Goal: Obtain resource: Obtain resource

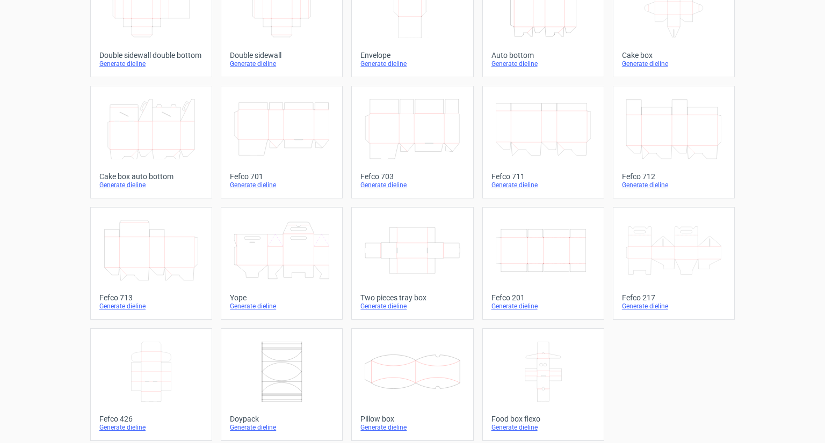
scroll to position [227, 0]
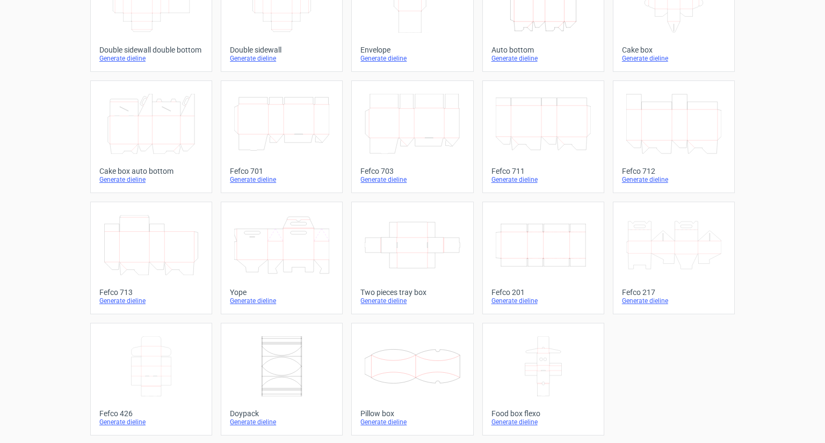
click at [181, 364] on icon at bounding box center [151, 367] width 95 height 60
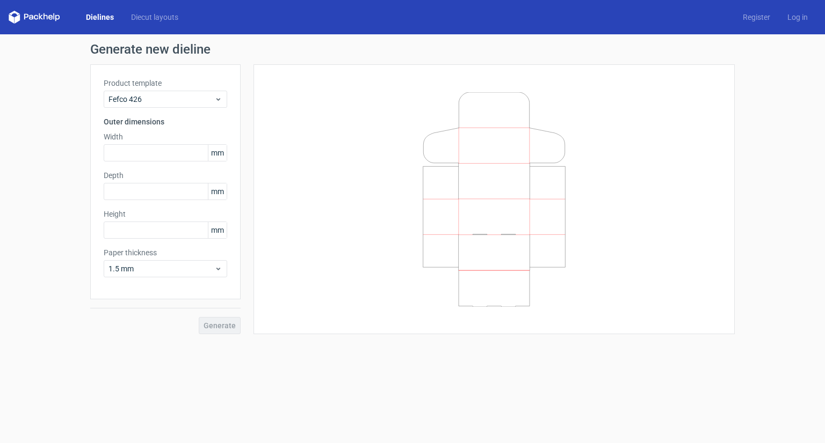
click at [706, 191] on div at bounding box center [494, 199] width 454 height 243
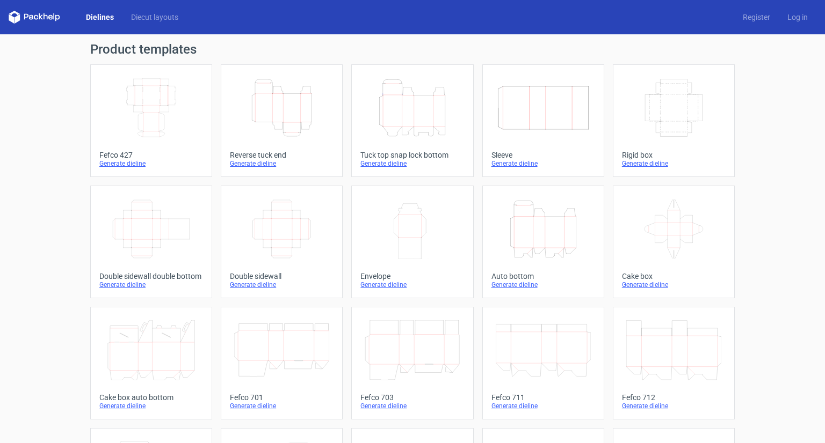
click at [797, 230] on div "Product templates Width Depth Height Fefco 427 Generate dieline Height Depth Wi…" at bounding box center [412, 352] width 825 height 637
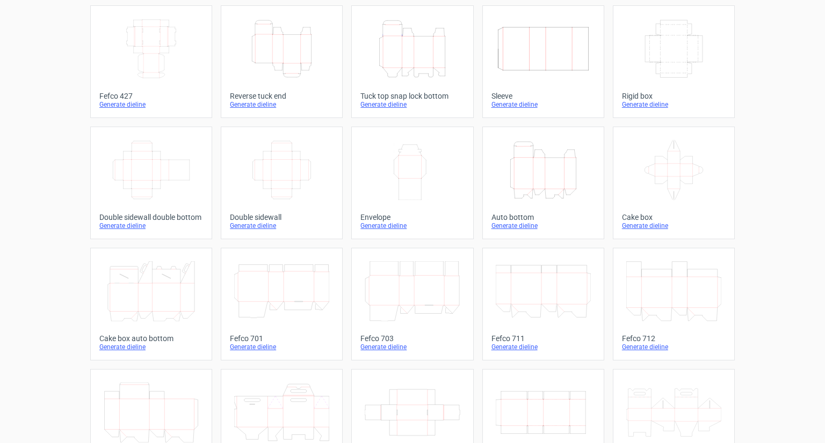
scroll to position [12, 0]
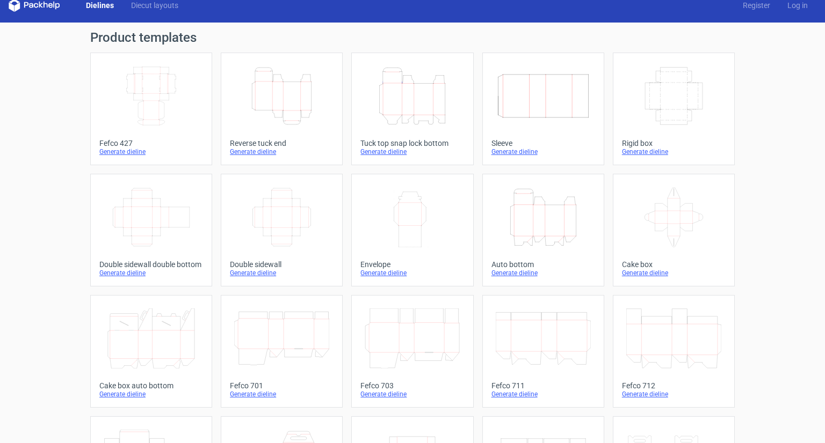
click at [670, 84] on icon "Width Depth Height" at bounding box center [673, 96] width 95 height 60
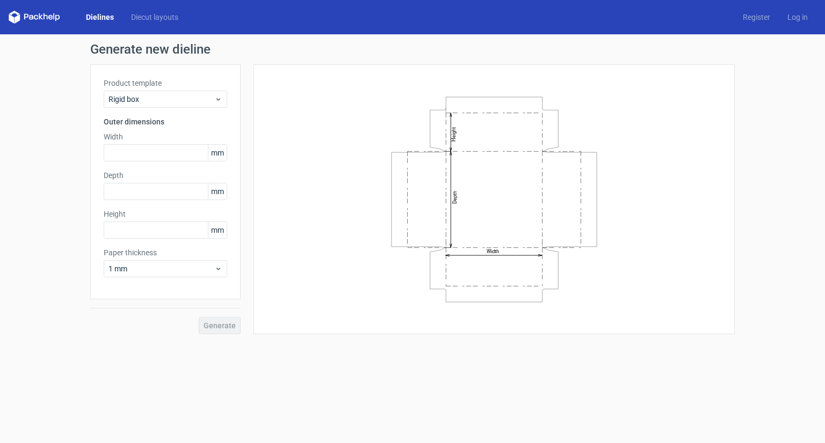
click at [228, 318] on div "Generate" at bounding box center [165, 317] width 150 height 35
click at [166, 253] on label "Paper thickness" at bounding box center [165, 252] width 123 height 11
click at [138, 156] on input "text" at bounding box center [165, 152] width 123 height 17
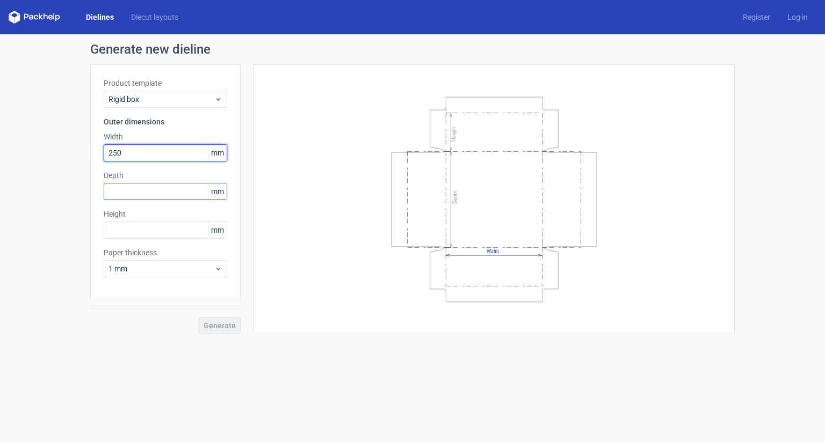
type input "250"
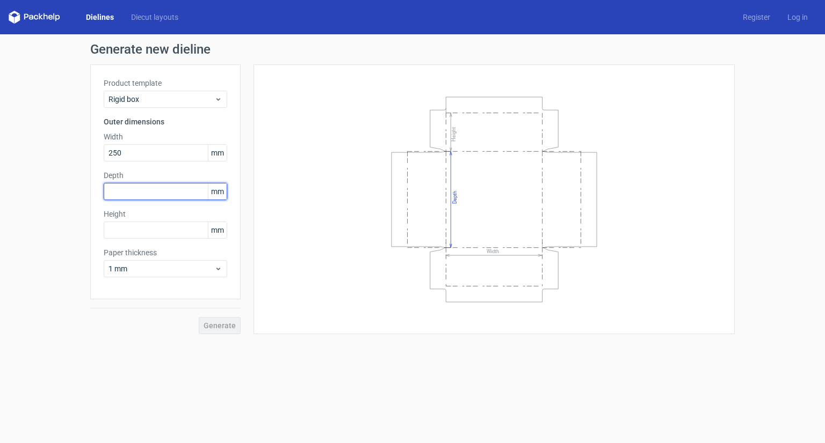
click at [149, 196] on input "text" at bounding box center [165, 191] width 123 height 17
type input "250"
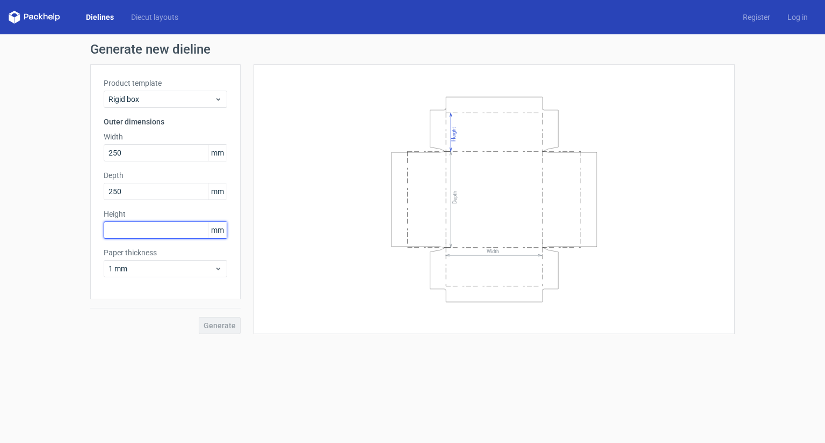
click at [156, 230] on input "text" at bounding box center [165, 230] width 123 height 17
type input "80"
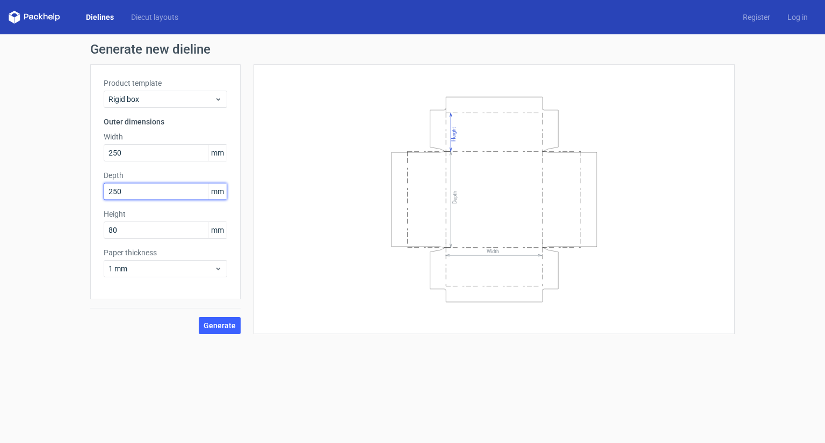
click at [176, 190] on input "250" at bounding box center [165, 191] width 123 height 17
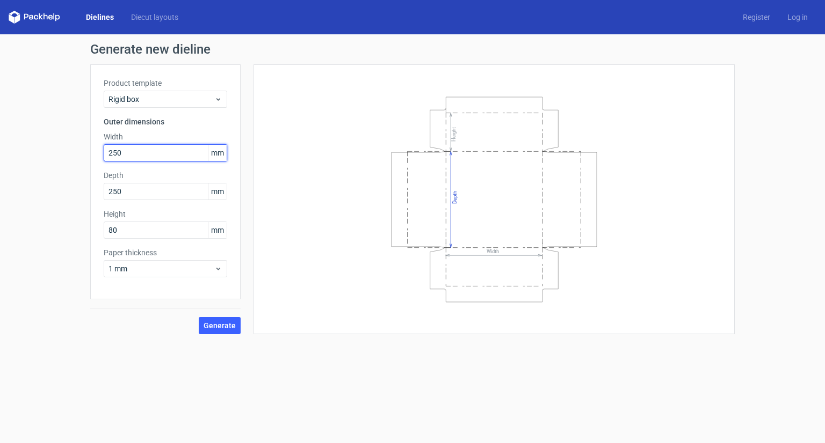
click at [170, 156] on input "250" at bounding box center [165, 152] width 123 height 17
click at [231, 330] on button "Generate" at bounding box center [220, 325] width 42 height 17
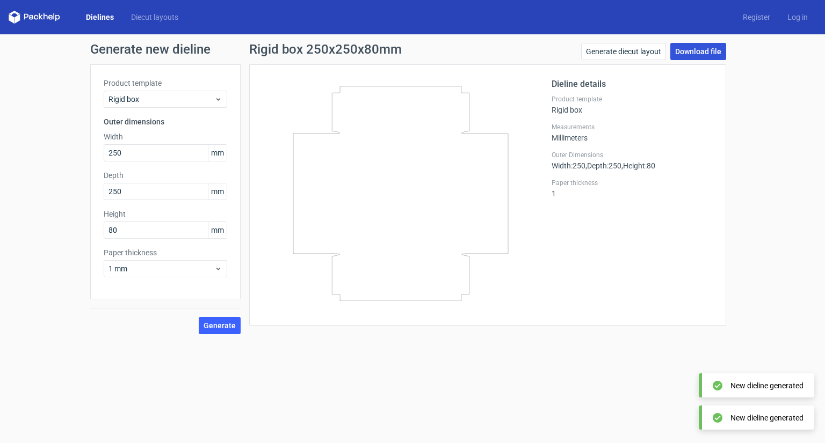
click at [717, 53] on link "Download file" at bounding box center [698, 51] width 56 height 17
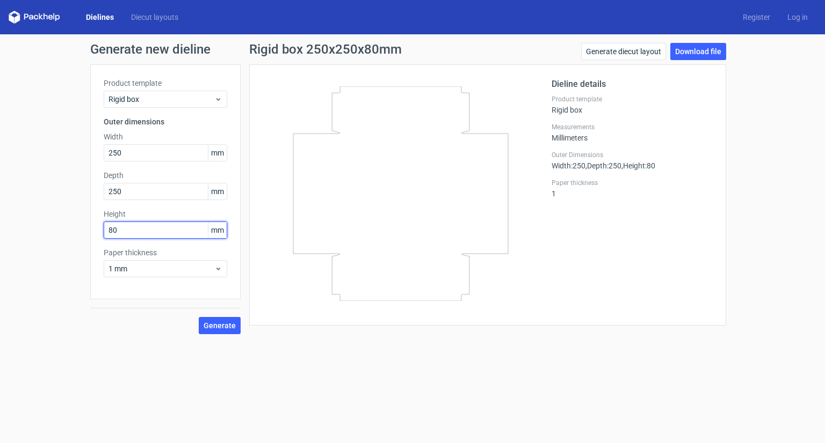
click at [151, 230] on input "80" at bounding box center [165, 230] width 123 height 17
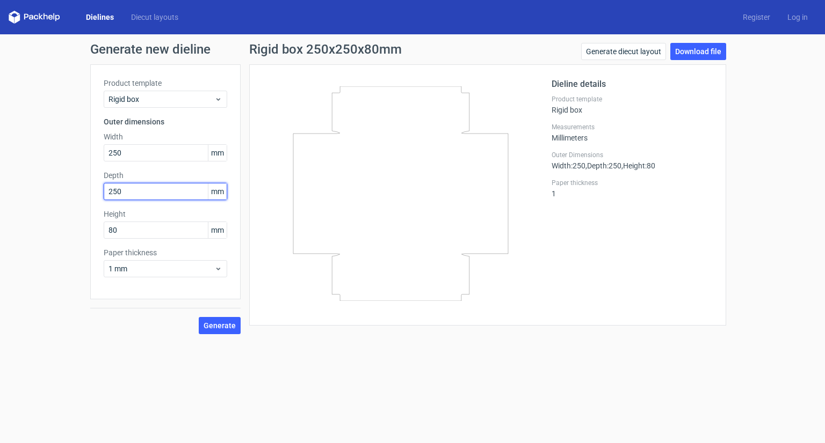
click at [146, 192] on input "250" at bounding box center [165, 191] width 123 height 17
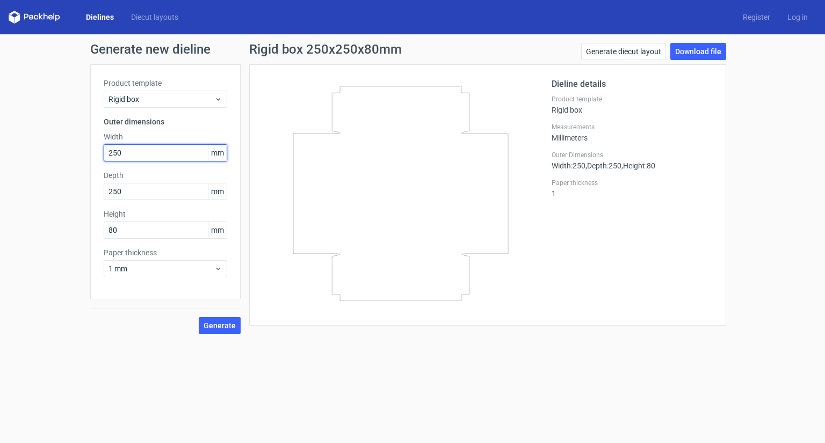
click at [152, 144] on input "250" at bounding box center [165, 152] width 123 height 17
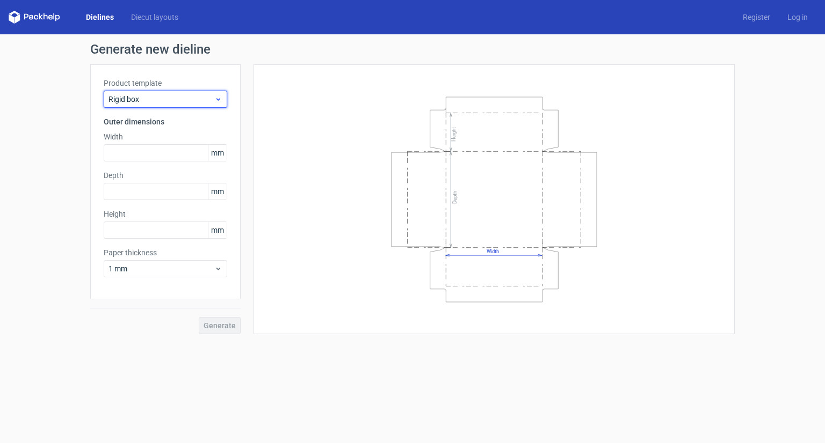
click at [163, 105] on div "Rigid box" at bounding box center [165, 99] width 123 height 17
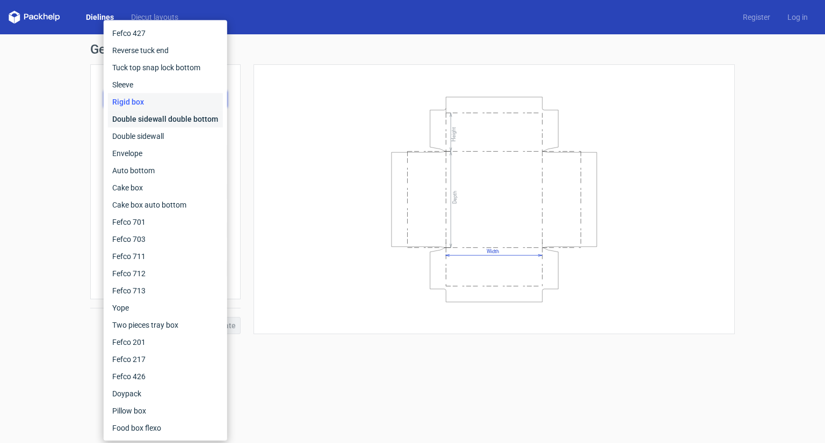
click at [162, 119] on div "Double sidewall double bottom" at bounding box center [165, 119] width 115 height 17
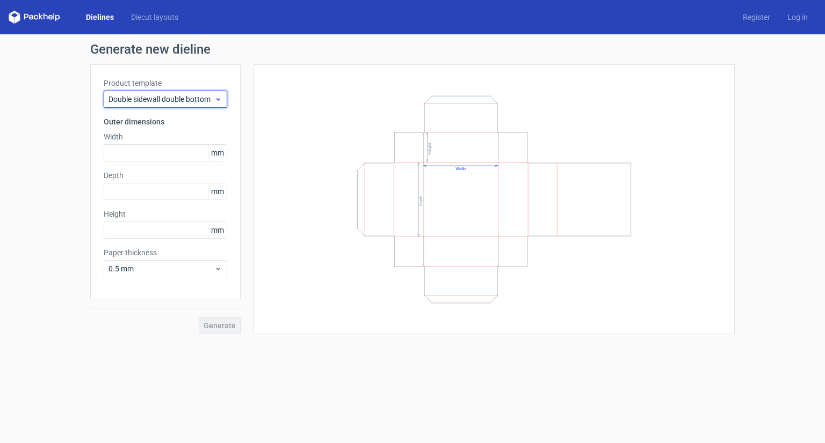
click at [137, 97] on span "Double sidewall double bottom" at bounding box center [161, 99] width 106 height 11
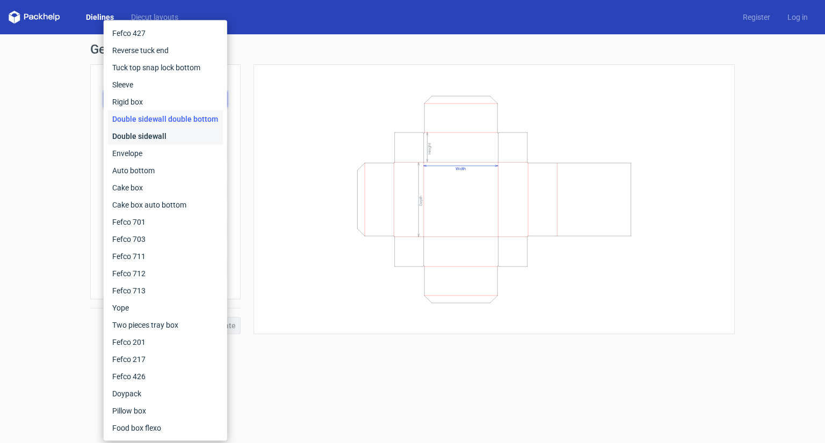
click at [147, 135] on div "Double sidewall" at bounding box center [165, 136] width 115 height 17
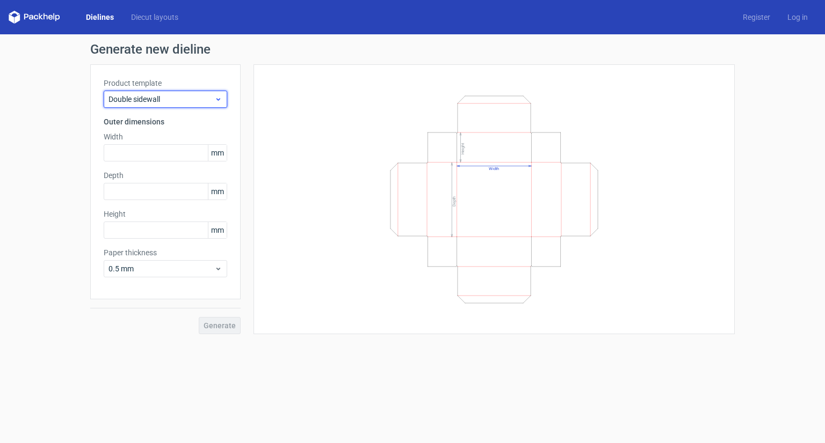
click at [150, 94] on span "Double sidewall" at bounding box center [161, 99] width 106 height 11
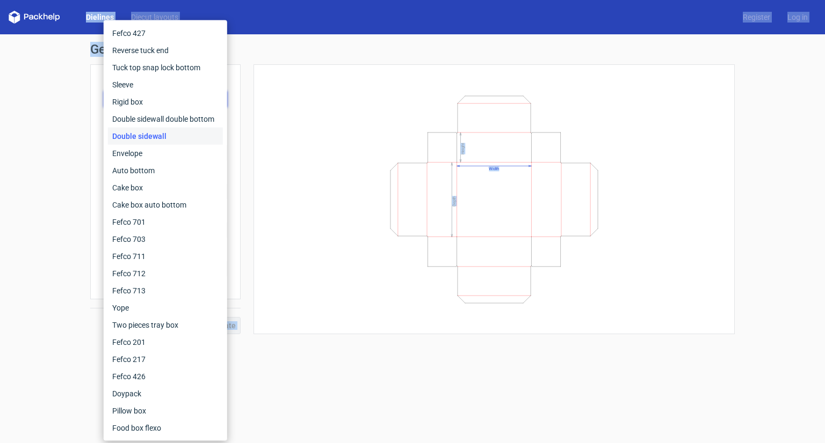
click at [150, 93] on div "Rigid box" at bounding box center [165, 101] width 115 height 17
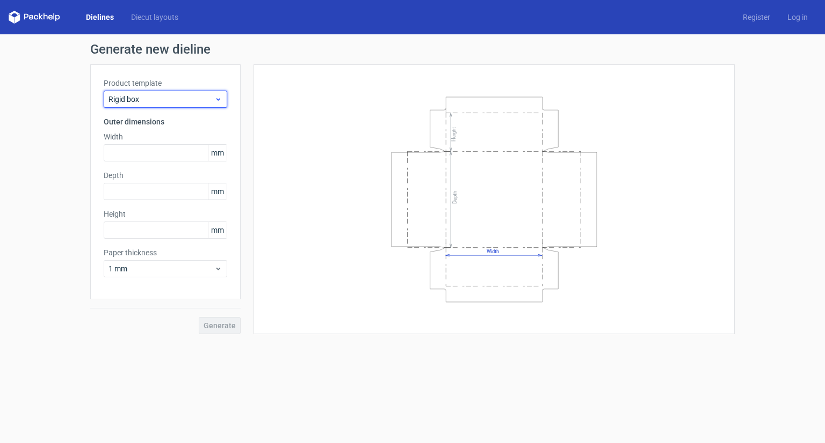
click at [150, 94] on span "Rigid box" at bounding box center [161, 99] width 106 height 11
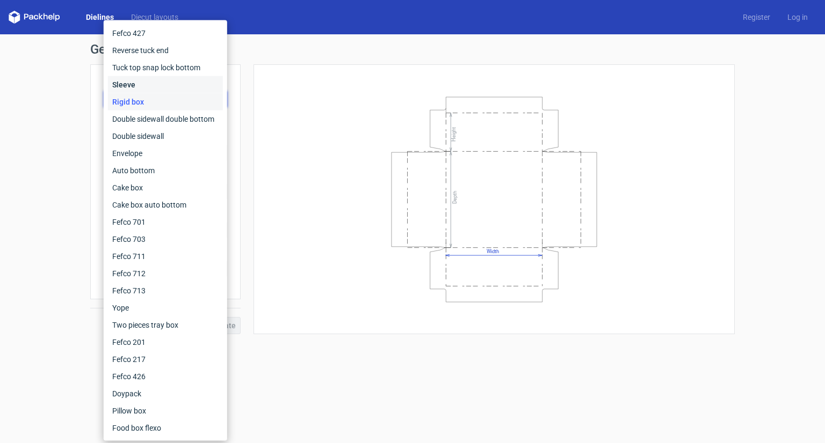
click at [151, 91] on div "Sleeve" at bounding box center [165, 84] width 115 height 17
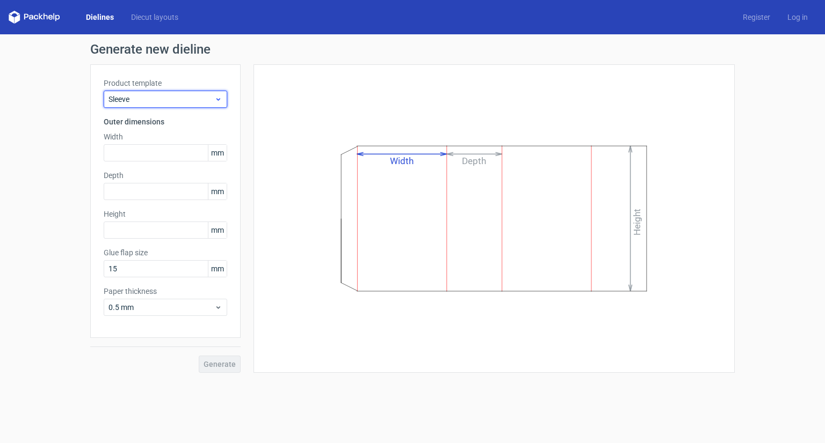
click at [157, 97] on span "Sleeve" at bounding box center [161, 99] width 106 height 11
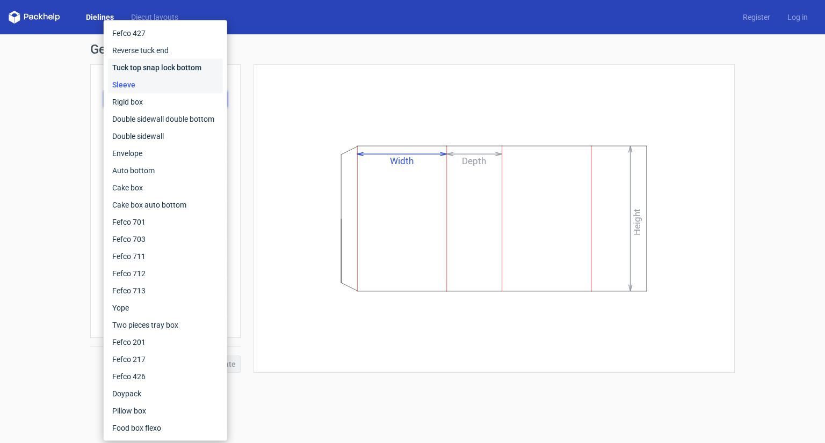
click at [192, 68] on div "Tuck top snap lock bottom" at bounding box center [165, 67] width 115 height 17
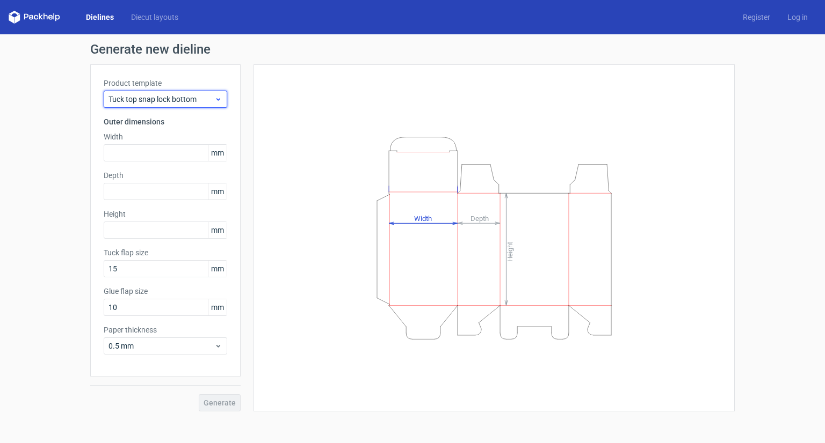
click at [180, 99] on span "Tuck top snap lock bottom" at bounding box center [161, 99] width 106 height 11
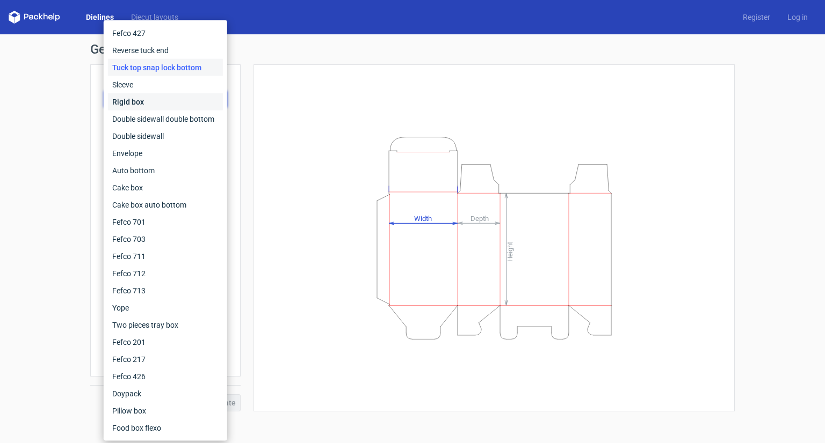
click at [196, 104] on div "Rigid box" at bounding box center [165, 101] width 115 height 17
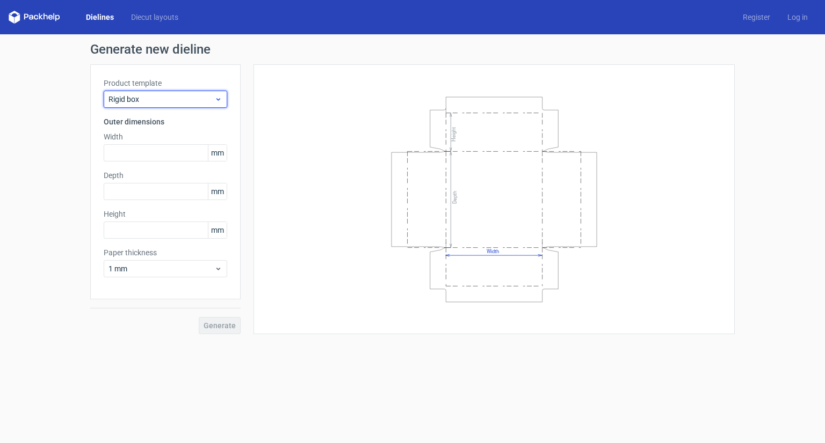
click at [198, 91] on div "Rigid box" at bounding box center [165, 99] width 123 height 17
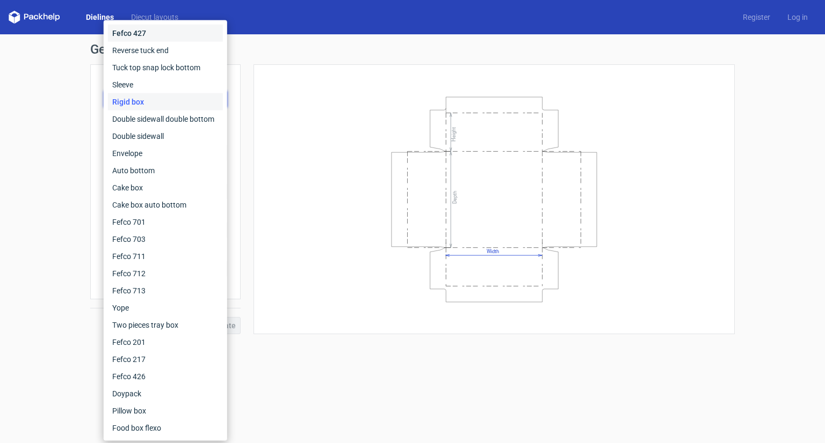
click at [198, 39] on div "Fefco 427" at bounding box center [165, 33] width 115 height 17
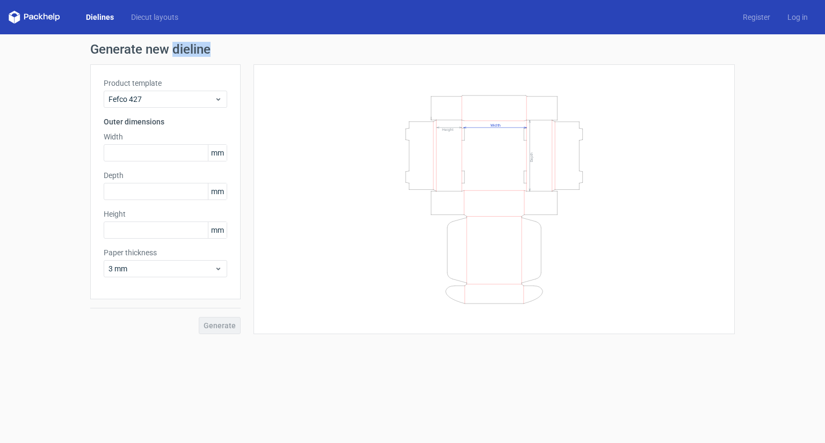
click at [198, 39] on div "Generate new dieline Product template Fefco 427 Outer dimensions Width mm Depth…" at bounding box center [412, 188] width 825 height 309
click at [181, 155] on input "text" at bounding box center [165, 152] width 123 height 17
type input "250"
click at [131, 179] on label "Depth" at bounding box center [165, 175] width 123 height 11
click at [133, 192] on input "text" at bounding box center [165, 191] width 123 height 17
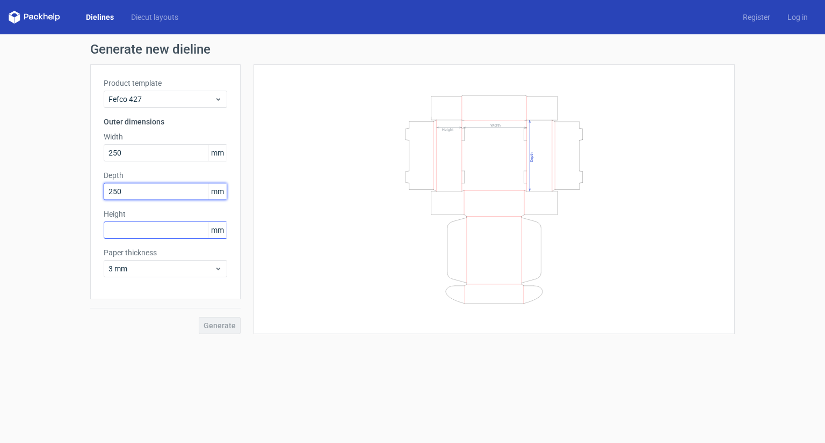
type input "250"
click at [137, 235] on input "text" at bounding box center [165, 230] width 123 height 17
type input "80"
click at [215, 335] on div "Generate new dieline Product template Fefco 427 Outer dimensions Width 250 mm D…" at bounding box center [412, 188] width 825 height 309
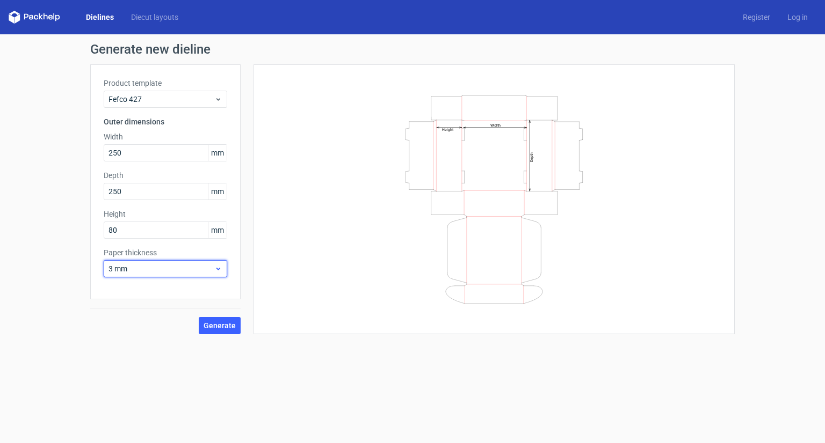
click at [142, 274] on span "3 mm" at bounding box center [161, 269] width 106 height 11
click at [210, 326] on span "Generate" at bounding box center [219, 326] width 32 height 8
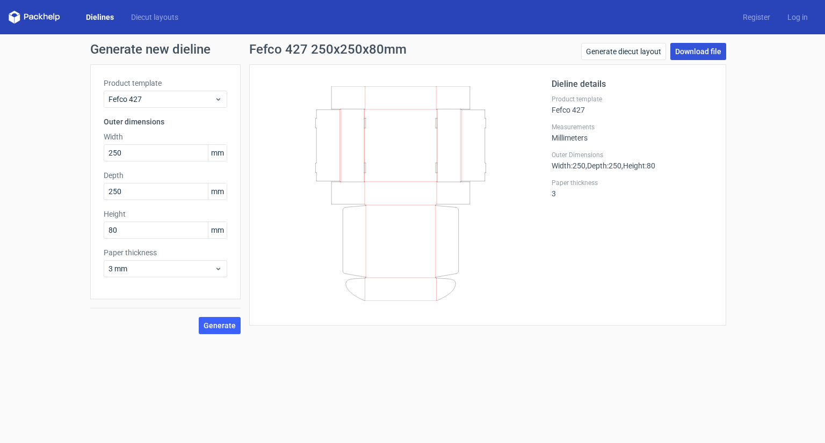
click at [717, 50] on link "Download file" at bounding box center [698, 51] width 56 height 17
